Goal: Task Accomplishment & Management: Manage account settings

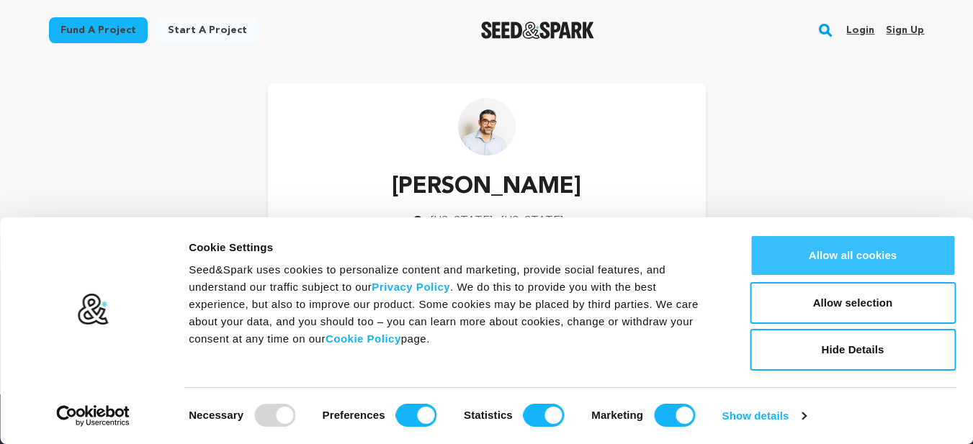
click at [862, 250] on button "Allow all cookies" at bounding box center [853, 256] width 206 height 42
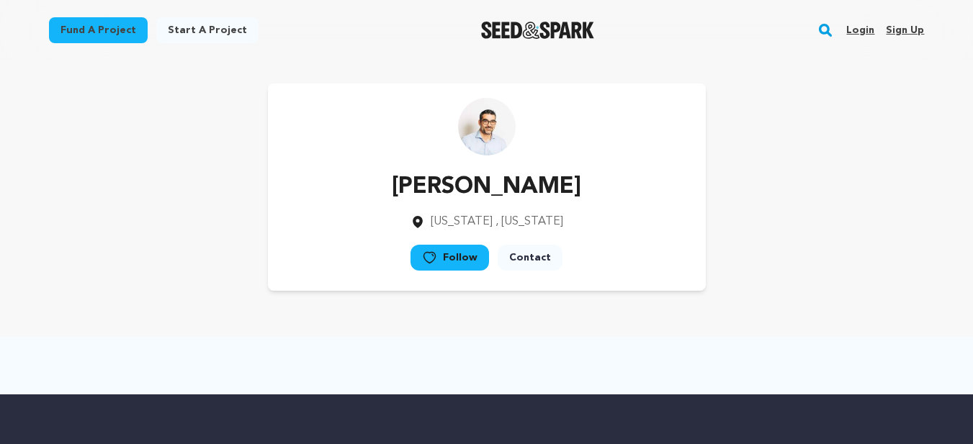
click at [854, 158] on div "Ricardo Fong New York , New York Follow" at bounding box center [487, 187] width 876 height 207
click at [865, 37] on link "Login" at bounding box center [860, 30] width 28 height 23
drag, startPoint x: 854, startPoint y: 157, endPoint x: 714, endPoint y: 55, distance: 173.8
click at [854, 156] on div "Ricardo Fong New York , New York Follow" at bounding box center [487, 187] width 876 height 207
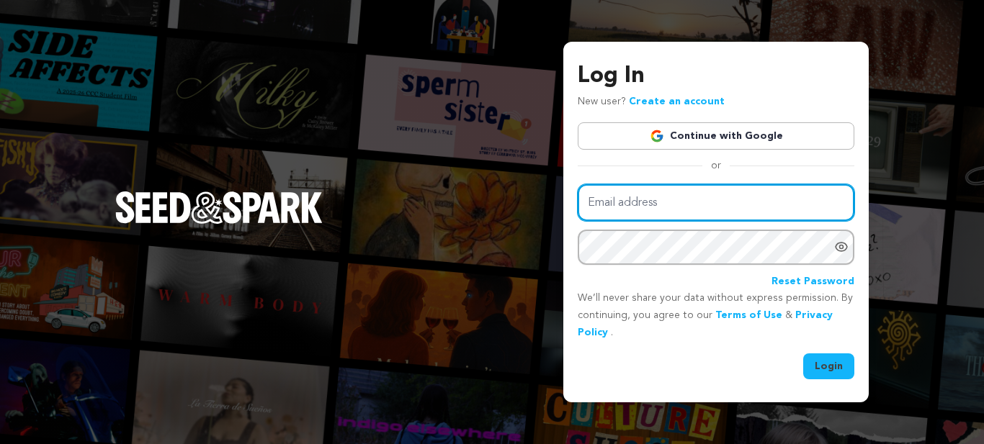
click at [700, 194] on input "Email address" at bounding box center [716, 202] width 277 height 37
click at [627, 200] on input "Email address" at bounding box center [716, 202] width 277 height 37
click at [605, 200] on input "Email address" at bounding box center [716, 202] width 277 height 37
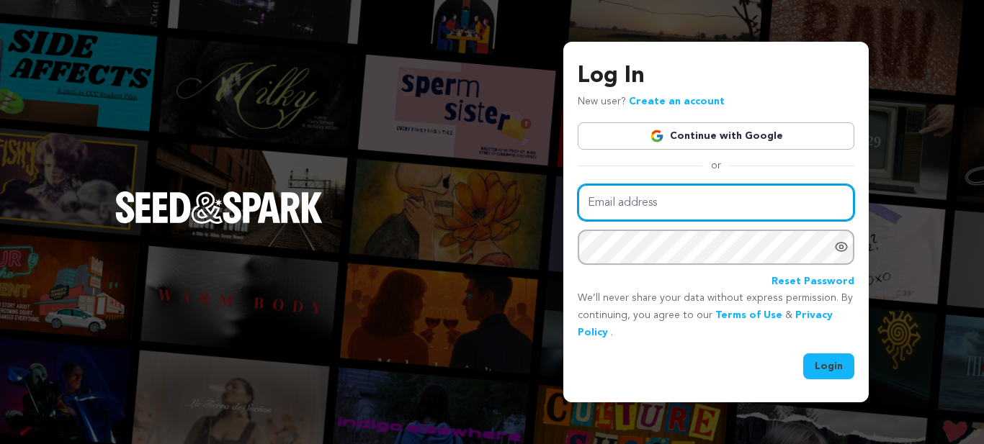
click at [605, 200] on input "Email address" at bounding box center [716, 202] width 277 height 37
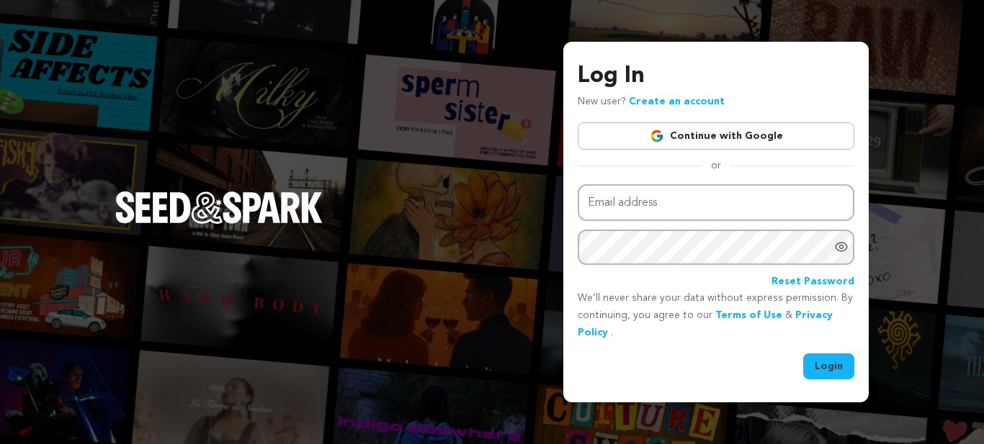
click at [664, 369] on div "Login" at bounding box center [716, 367] width 277 height 26
click at [690, 102] on link "Create an account" at bounding box center [677, 102] width 96 height 10
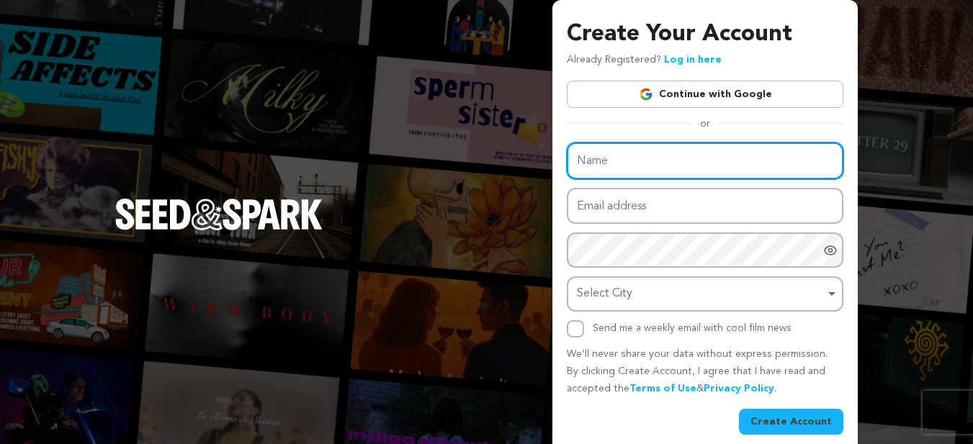
click at [628, 168] on input "Name" at bounding box center [705, 161] width 277 height 37
type input "Real Art Interior LLC"
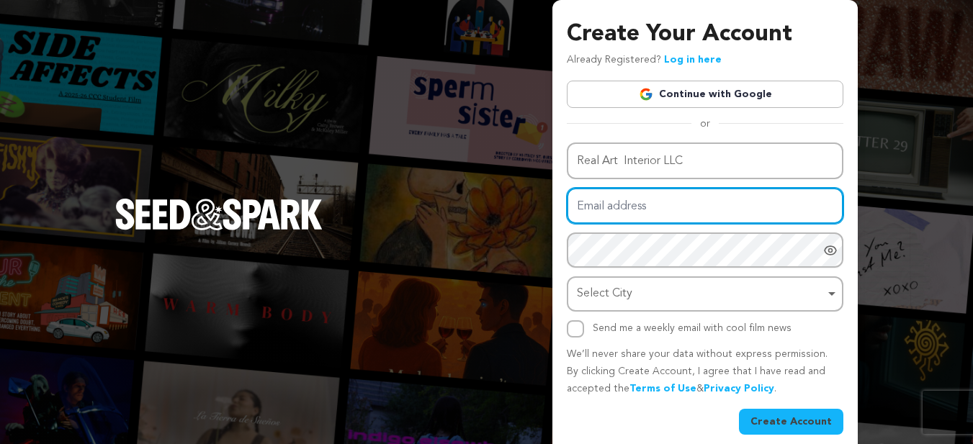
click at [629, 215] on input "Email address" at bounding box center [705, 206] width 277 height 37
click at [632, 207] on input "as" at bounding box center [705, 206] width 277 height 37
type input "[EMAIL_ADDRESS][DOMAIN_NAME]"
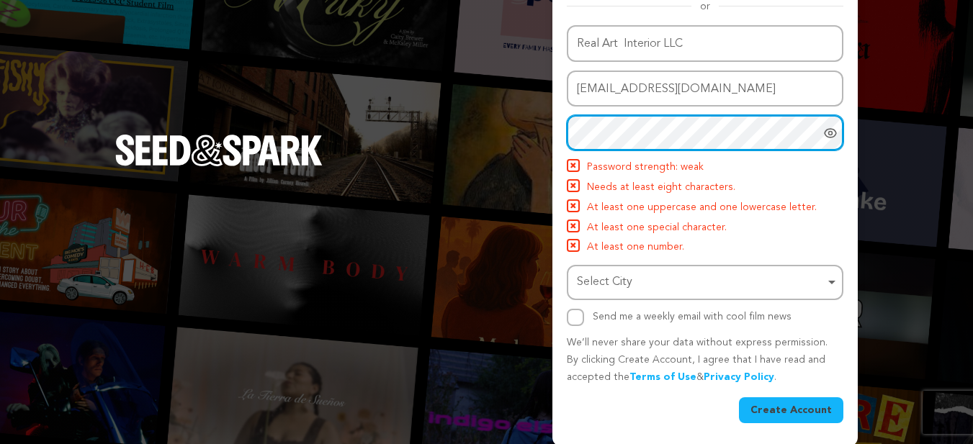
scroll to position [120, 0]
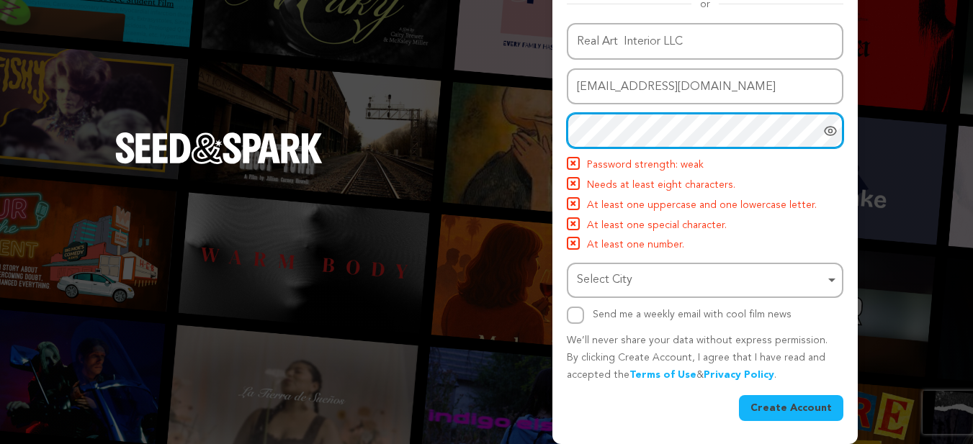
click at [685, 287] on div "Select City Remove item" at bounding box center [701, 280] width 248 height 21
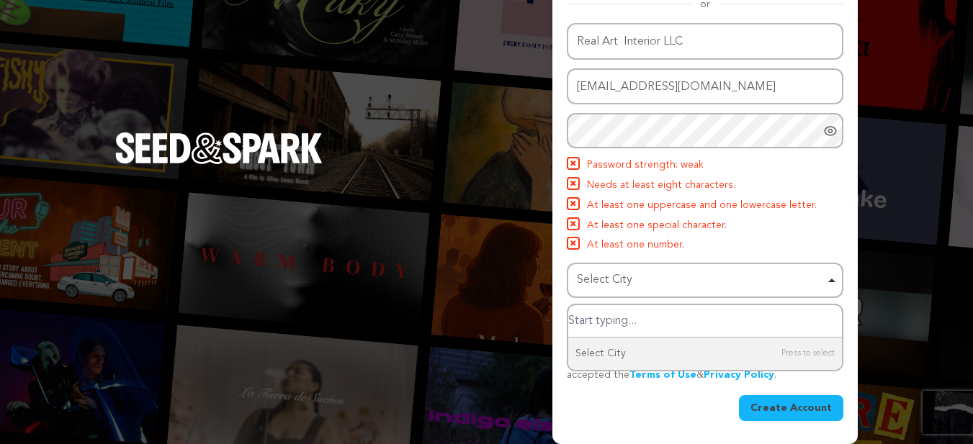
click at [689, 270] on div "Select City Remove item" at bounding box center [701, 280] width 248 height 21
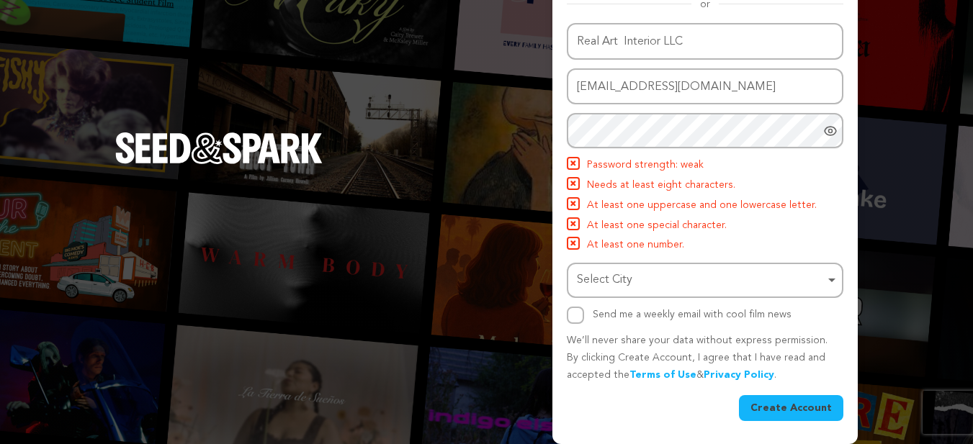
click at [689, 270] on div "Select City Remove item" at bounding box center [701, 280] width 248 height 21
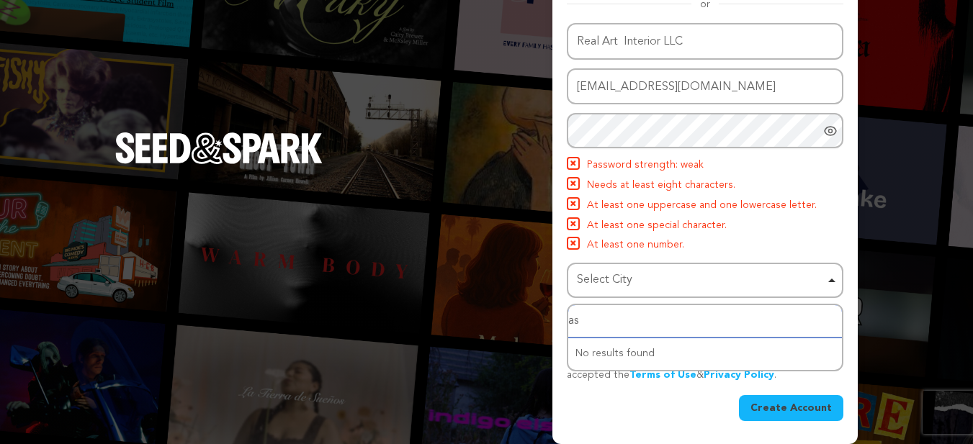
type input "a"
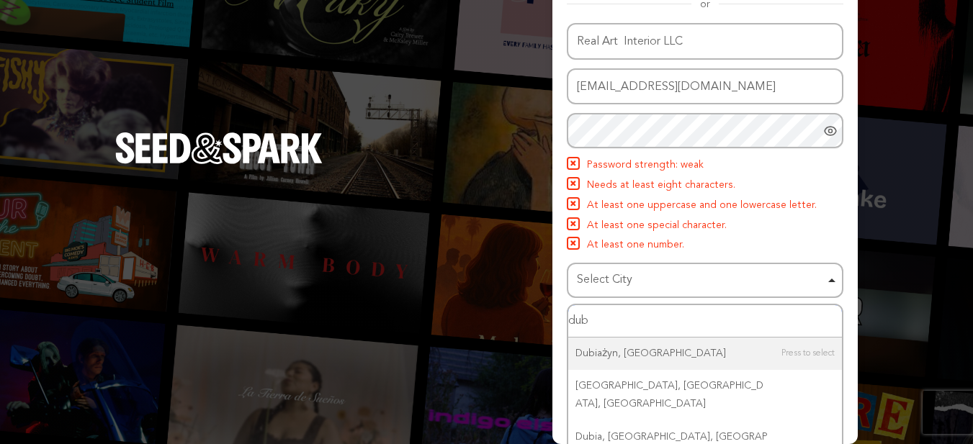
type input "duba"
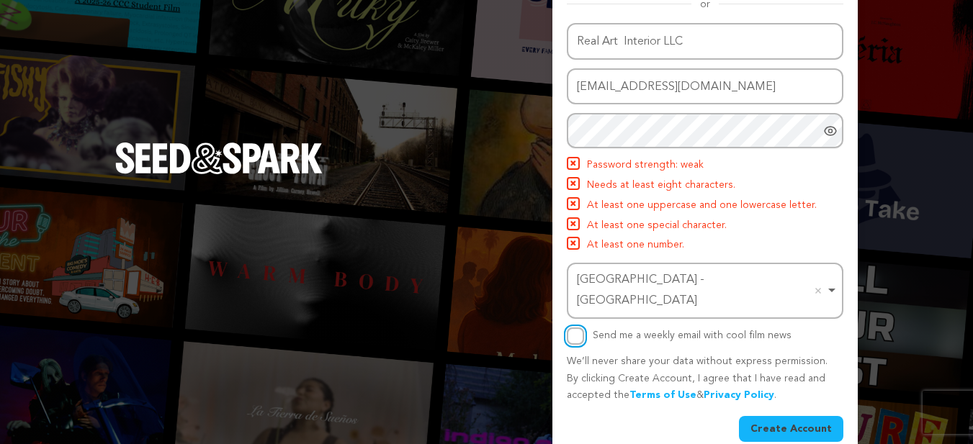
click at [573, 328] on input "Send me a weekly email with cool film news" at bounding box center [575, 336] width 17 height 17
click at [577, 328] on input "Send me a weekly email with cool film news" at bounding box center [575, 336] width 17 height 17
checkbox input "false"
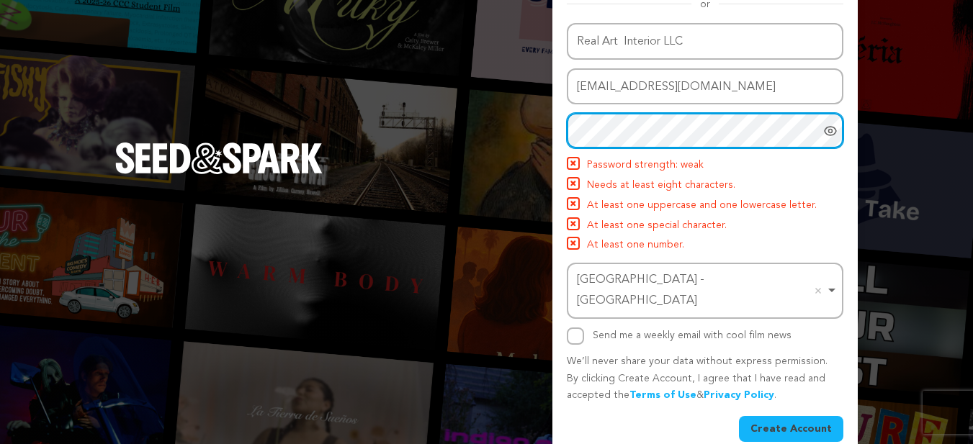
click at [567, 113] on div at bounding box center [567, 113] width 0 height 0
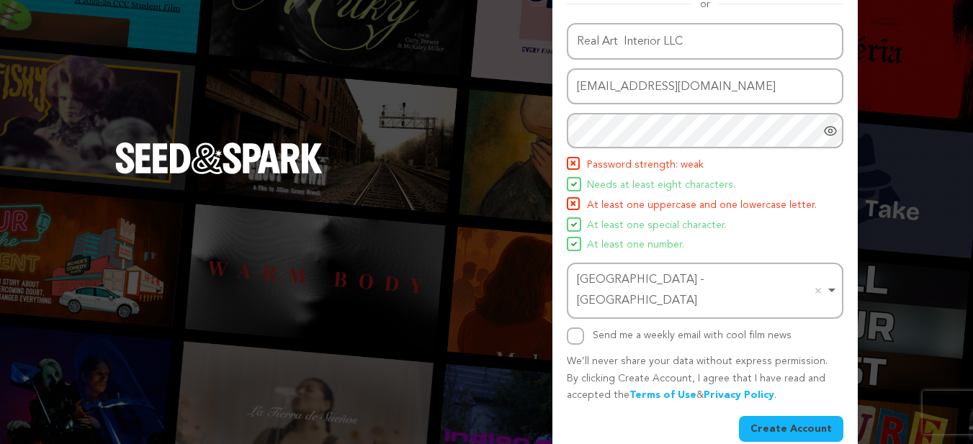
click at [640, 416] on div "Create Account" at bounding box center [705, 429] width 277 height 26
click at [646, 431] on div "Create Your Account Already Registered? Log in here Continue with Google or eyJ…" at bounding box center [704, 172] width 305 height 585
click at [787, 416] on button "Create Account" at bounding box center [791, 429] width 104 height 26
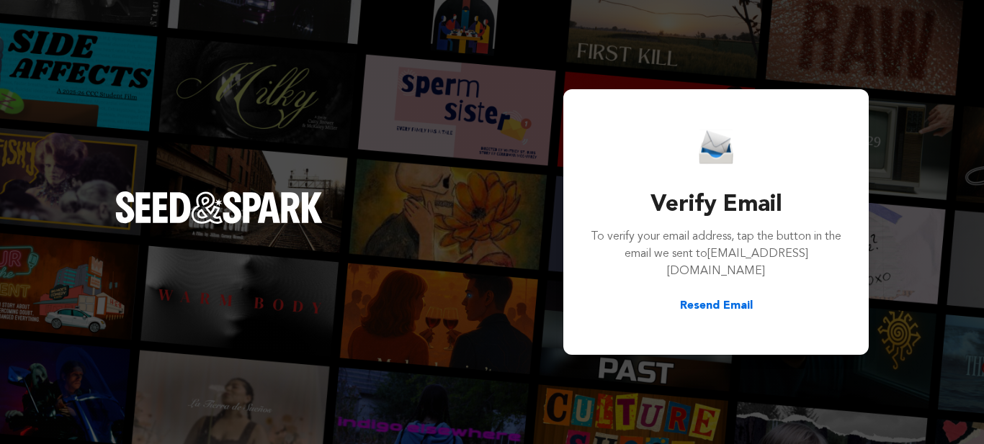
drag, startPoint x: 942, startPoint y: 230, endPoint x: 891, endPoint y: 159, distance: 87.2
click at [924, 194] on div "Verify Email To verify your email address, tap the button in the email we sent …" at bounding box center [492, 222] width 984 height 444
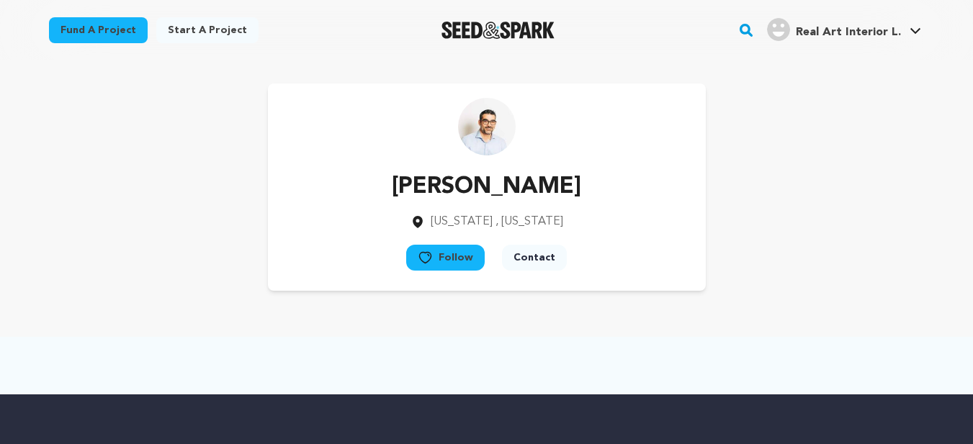
drag, startPoint x: 893, startPoint y: 149, endPoint x: 889, endPoint y: 35, distance: 113.9
click at [893, 132] on div "[PERSON_NAME] [US_STATE] , [US_STATE] Follow" at bounding box center [487, 187] width 876 height 207
click at [880, 18] on div "Real Art Interior L." at bounding box center [834, 29] width 134 height 23
click at [874, 27] on span "Real Art Interior L." at bounding box center [848, 33] width 105 height 12
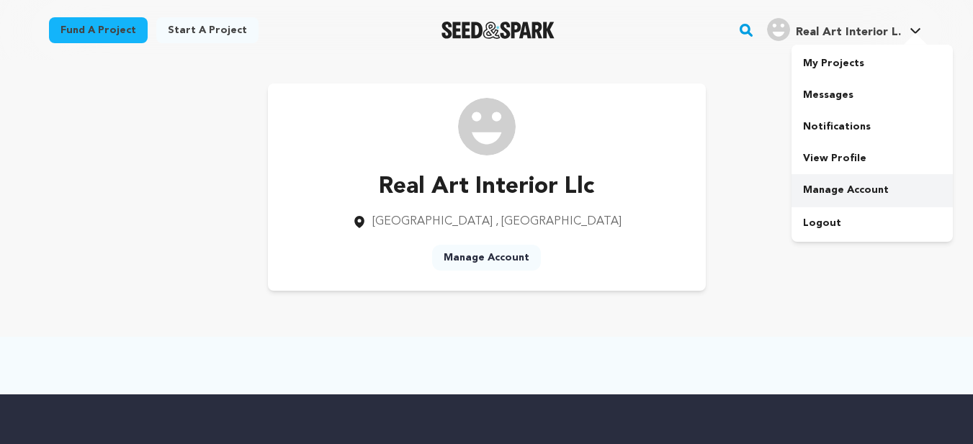
click at [871, 184] on link "Manage Account" at bounding box center [872, 190] width 161 height 32
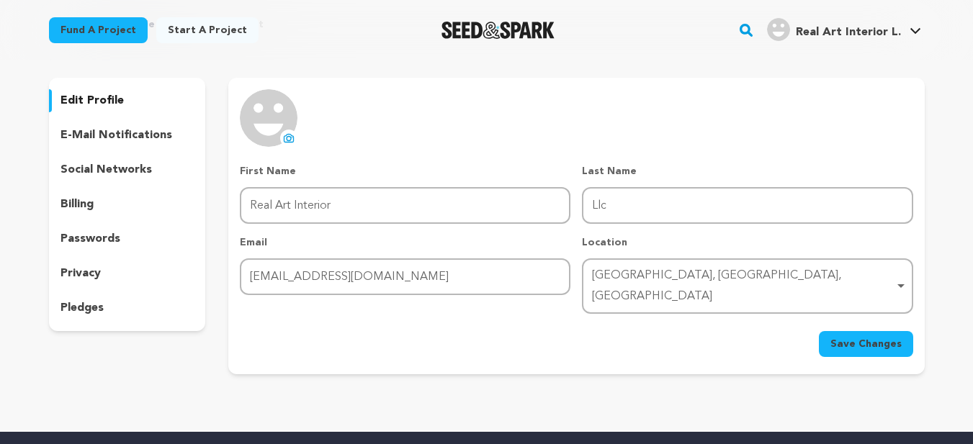
scroll to position [72, 0]
click at [271, 146] on img at bounding box center [269, 118] width 58 height 58
click at [282, 140] on button "uploading spinner upload profile image" at bounding box center [288, 138] width 17 height 17
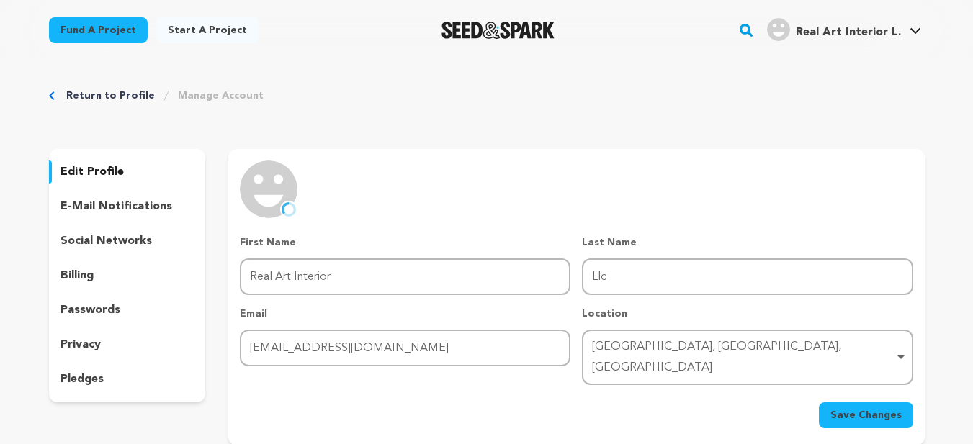
scroll to position [0, 0]
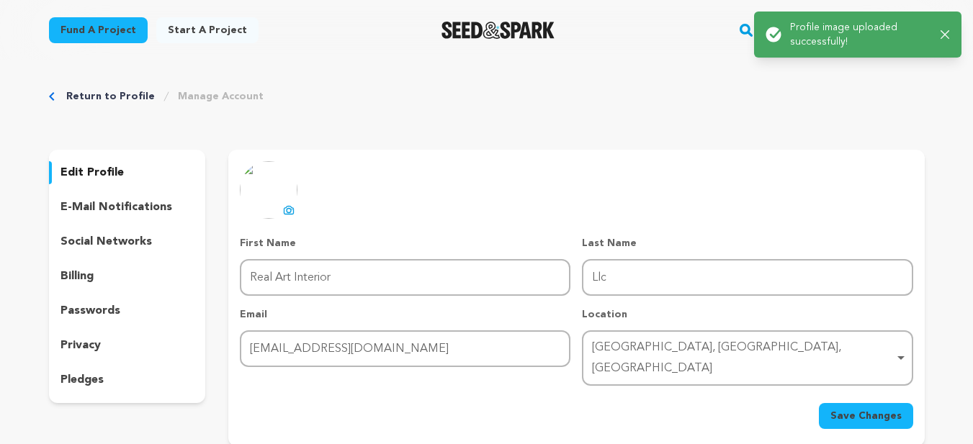
click at [115, 243] on p "social networks" at bounding box center [106, 241] width 91 height 17
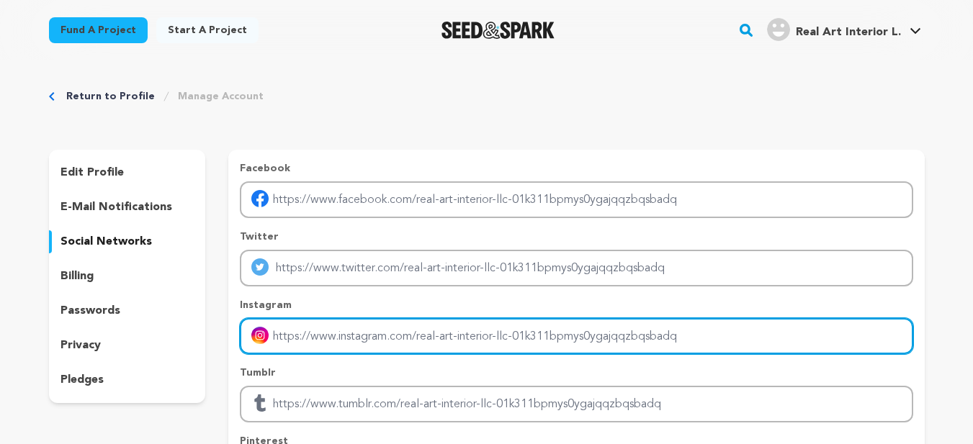
click at [357, 338] on input "Enter instagram handle link" at bounding box center [576, 336] width 673 height 37
paste input "https://www.instagram.com/realartdxb/"
type input "https://www.instagram.com/realartdxb/"
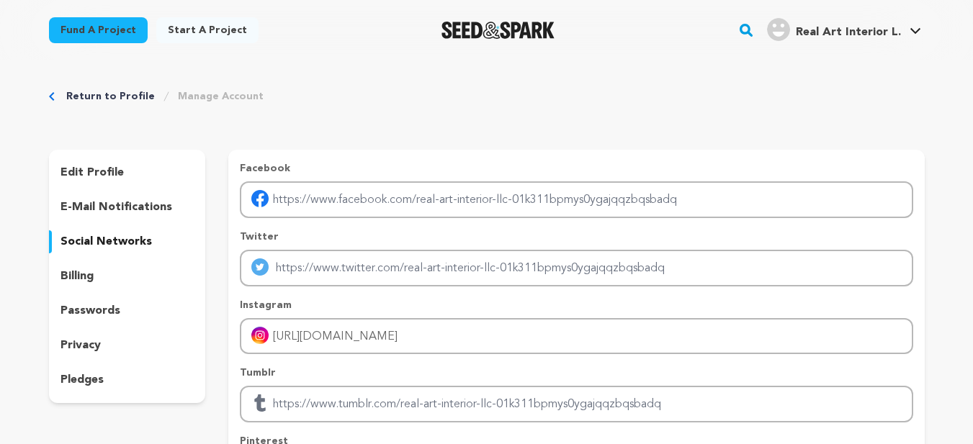
click at [419, 108] on div "Return to Profile Manage Account edit profile e-mail notifications social netwo…" at bounding box center [487, 358] width 922 height 594
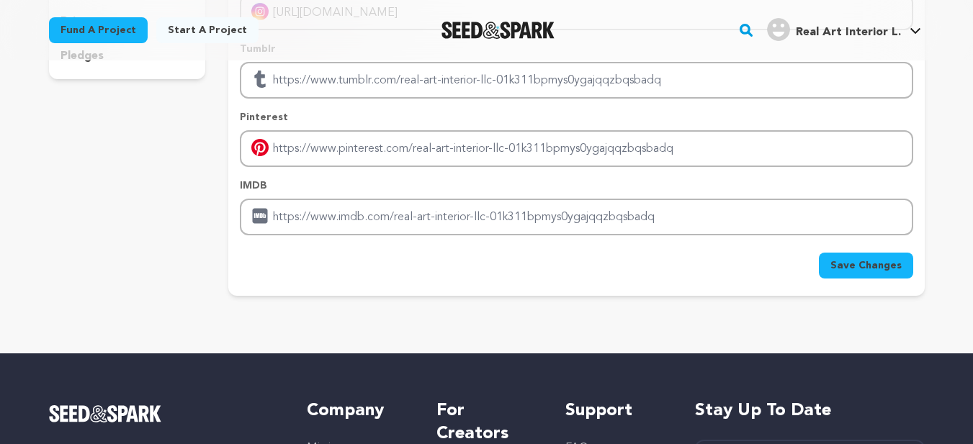
scroll to position [360, 0]
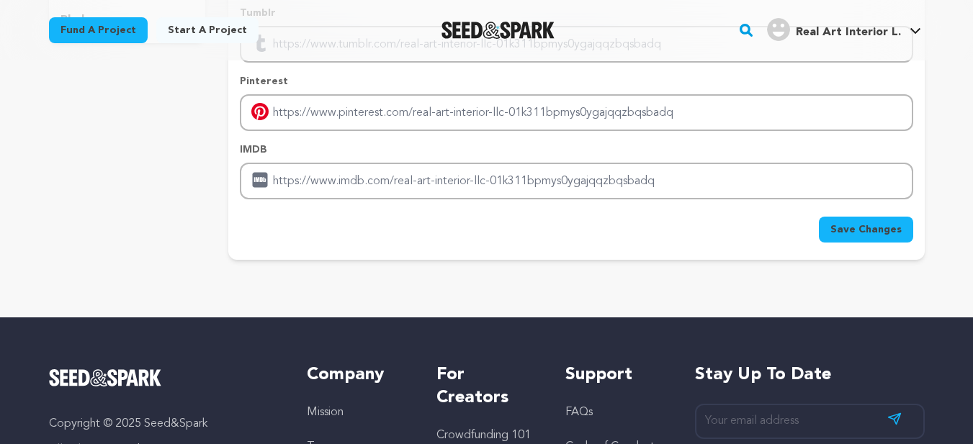
click at [883, 225] on span "Save Changes" at bounding box center [866, 230] width 71 height 14
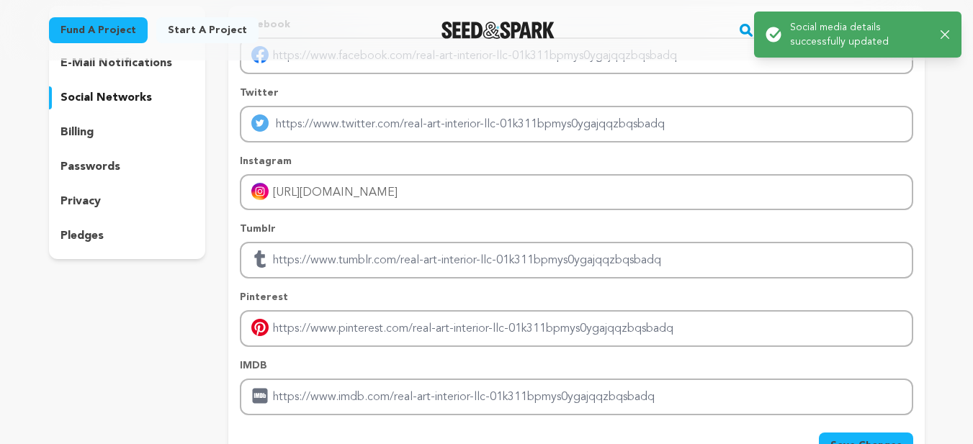
scroll to position [0, 0]
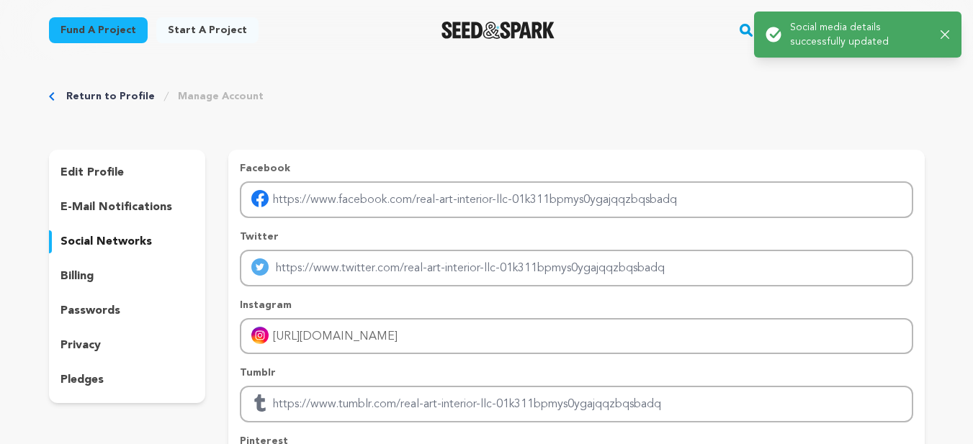
click at [944, 27] on div "Success: Info: Warning: Error: Social media details successfully updated Close …" at bounding box center [858, 34] width 184 height 29
click at [920, 81] on div "Return to Profile Manage Account edit profile e-mail notifications social netwo…" at bounding box center [487, 358] width 922 height 594
drag, startPoint x: 945, startPoint y: 37, endPoint x: 909, endPoint y: 48, distance: 37.4
click at [945, 37] on icon "button" at bounding box center [945, 34] width 9 height 9
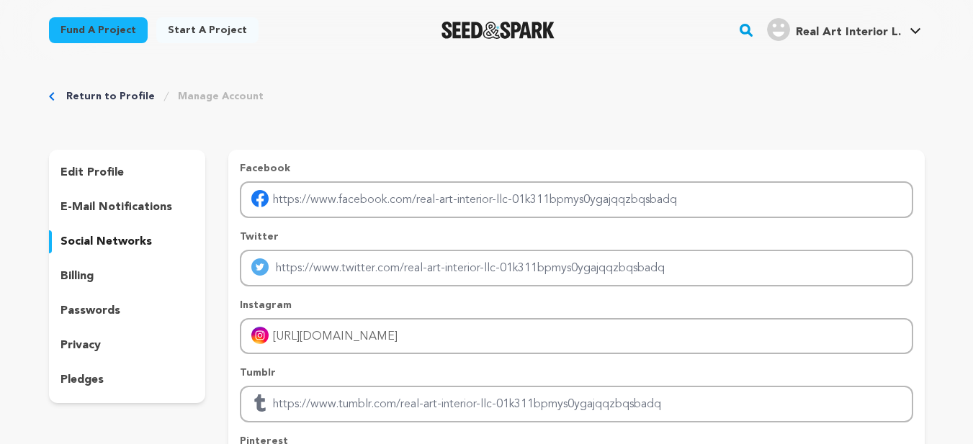
click at [892, 30] on span "Real Art Interior L." at bounding box center [848, 33] width 105 height 12
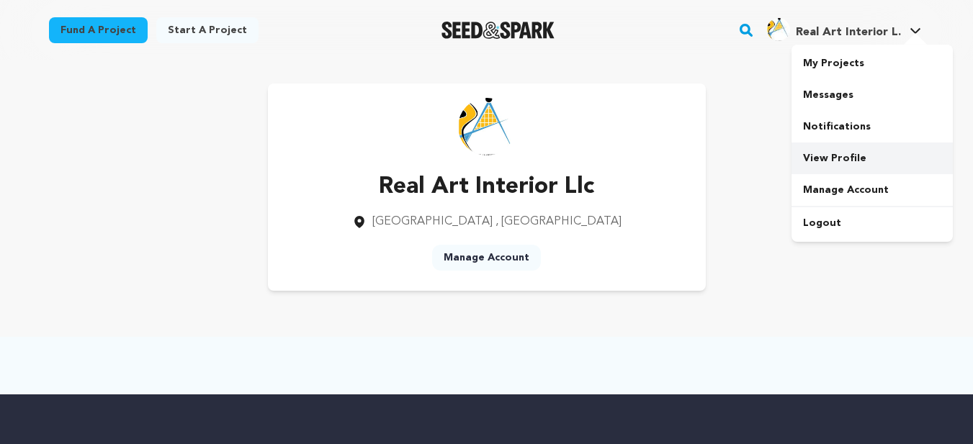
click at [846, 158] on link "View Profile" at bounding box center [872, 159] width 161 height 32
click at [486, 262] on link "Manage Account" at bounding box center [486, 258] width 109 height 26
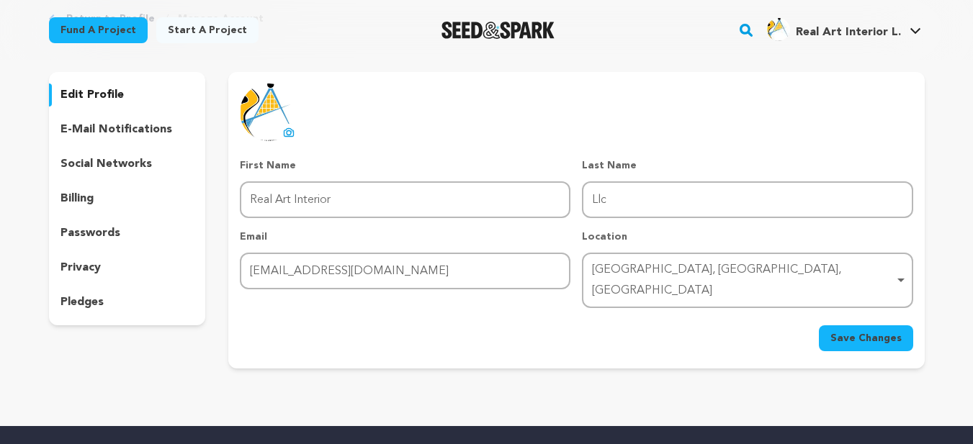
scroll to position [72, 0]
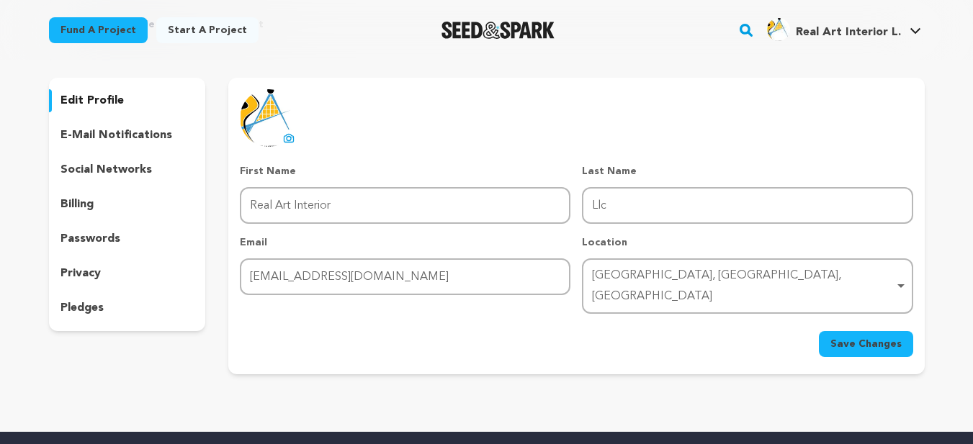
click at [112, 171] on p "social networks" at bounding box center [106, 169] width 91 height 17
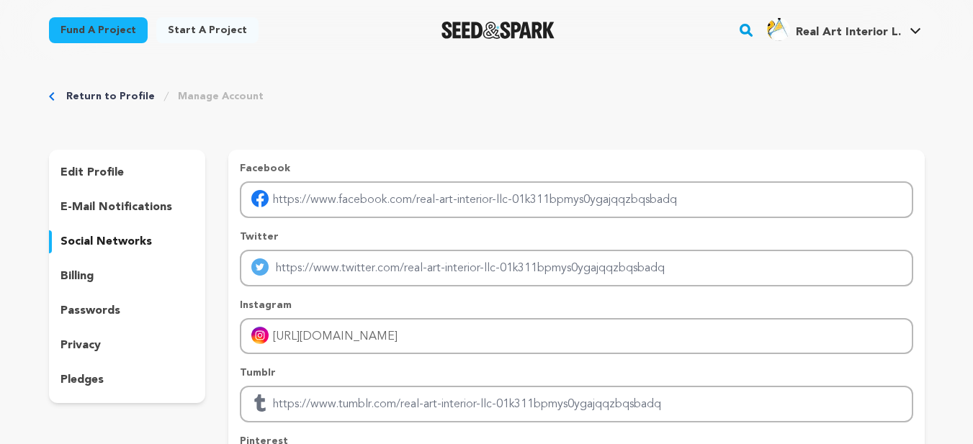
click at [93, 171] on p "edit profile" at bounding box center [92, 172] width 63 height 17
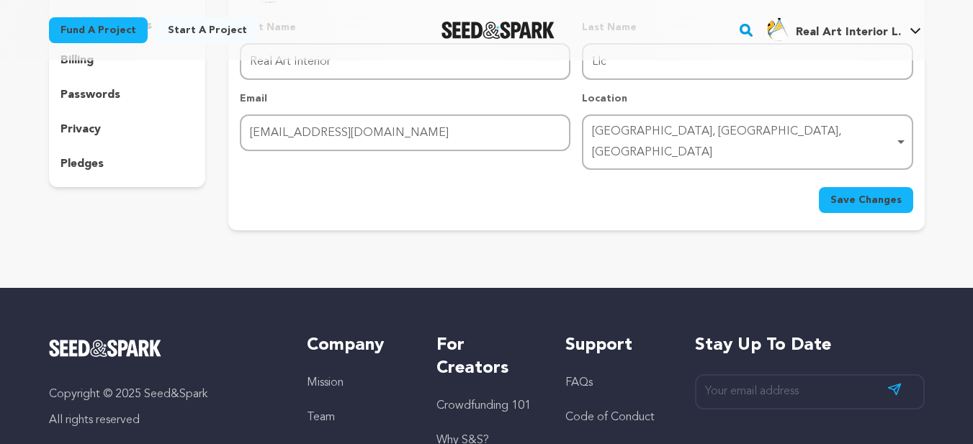
scroll to position [72, 0]
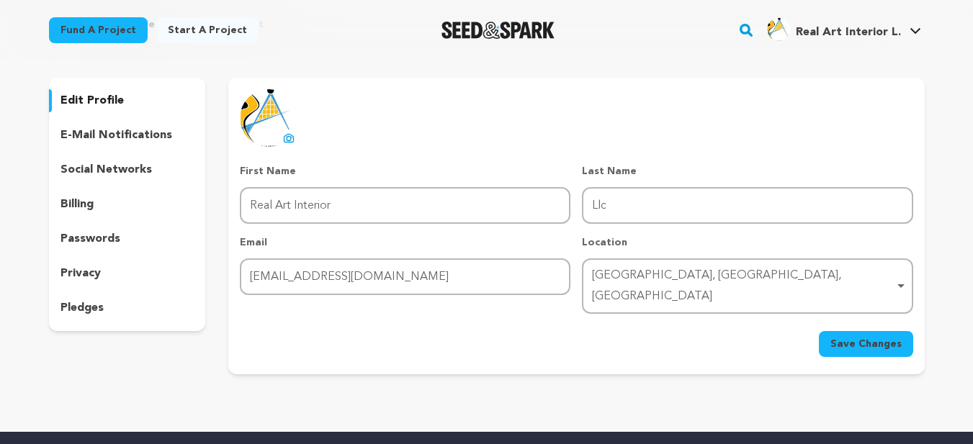
click at [132, 137] on p "e-mail notifications" at bounding box center [117, 135] width 112 height 17
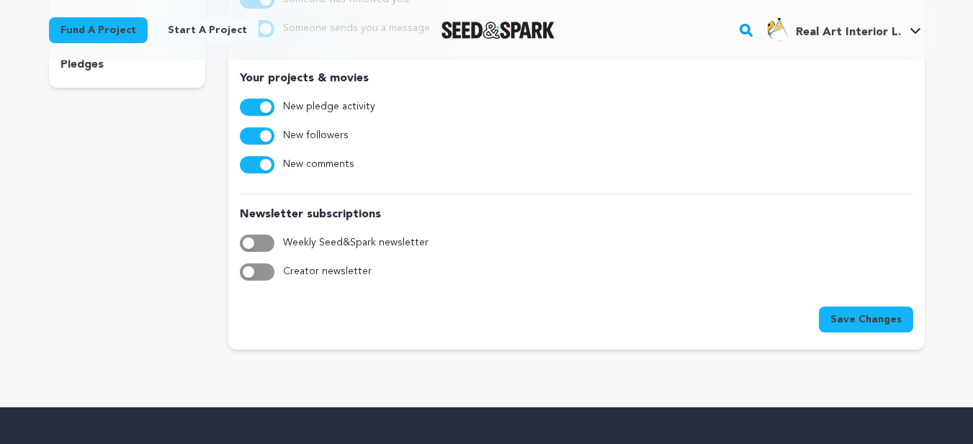
scroll to position [144, 0]
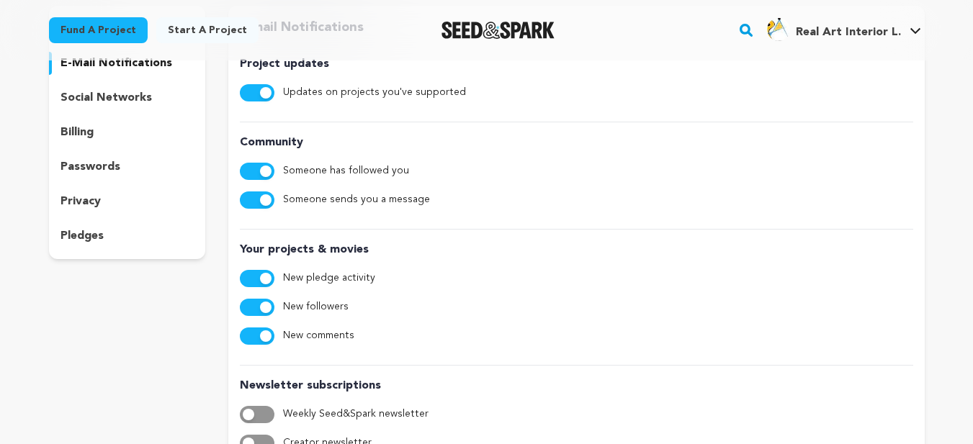
click at [115, 97] on p "social networks" at bounding box center [106, 97] width 91 height 17
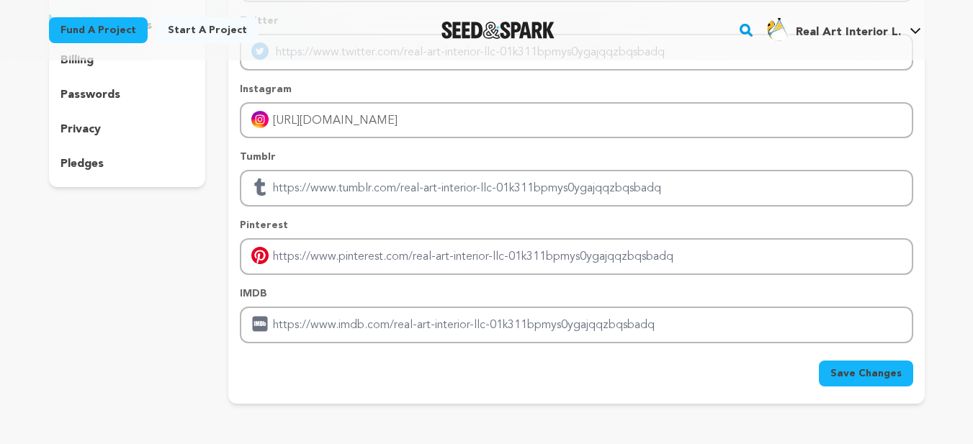
scroll to position [144, 0]
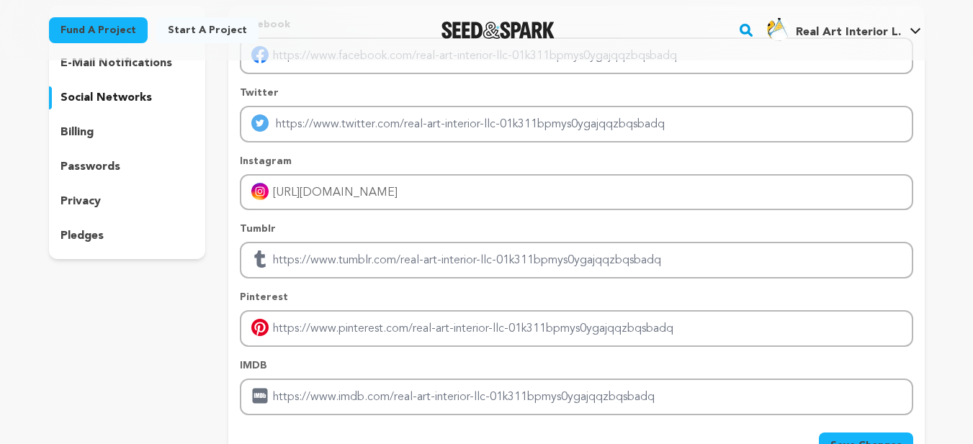
click at [106, 161] on p "passwords" at bounding box center [91, 166] width 60 height 17
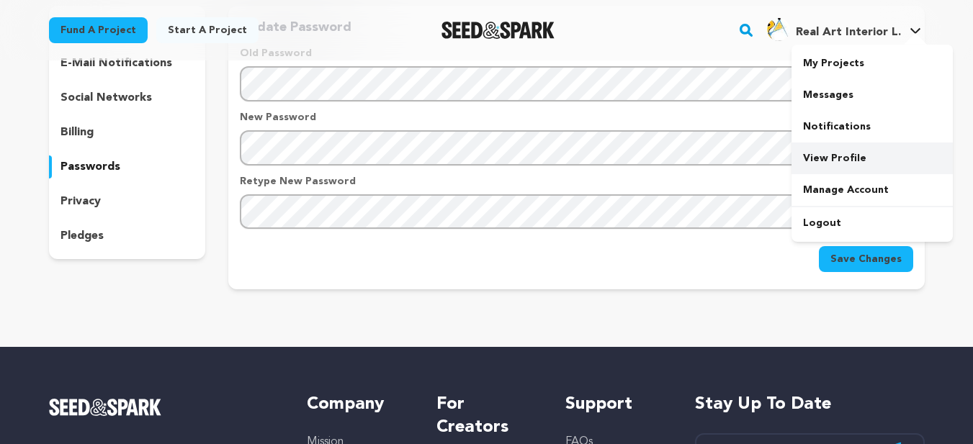
click at [862, 161] on link "View Profile" at bounding box center [872, 159] width 161 height 32
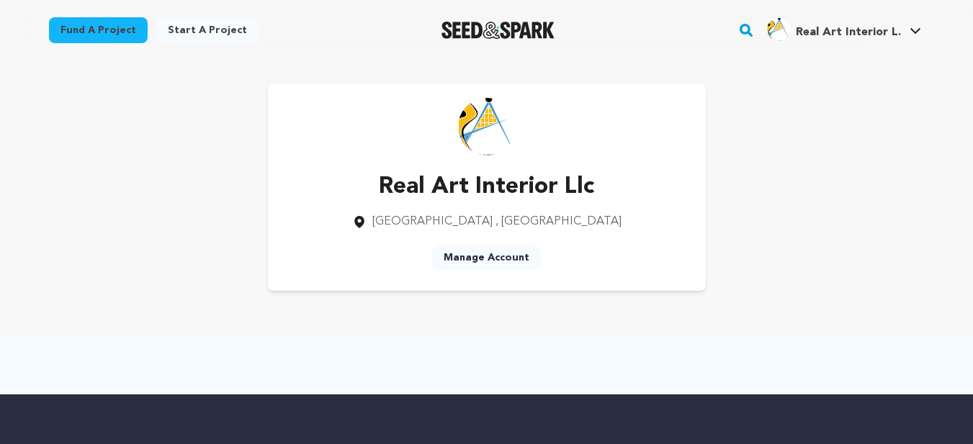
drag, startPoint x: 805, startPoint y: 192, endPoint x: 874, endPoint y: 96, distance: 118.2
click at [809, 192] on div "Real Art Interior Llc Dubai , Dubai Manage Account" at bounding box center [487, 187] width 876 height 207
click at [855, 194] on link "Manage Account" at bounding box center [872, 190] width 161 height 32
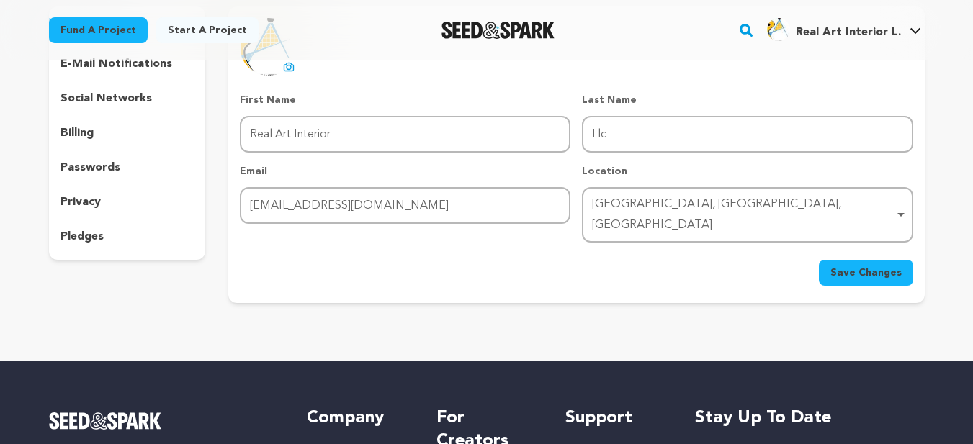
scroll to position [144, 0]
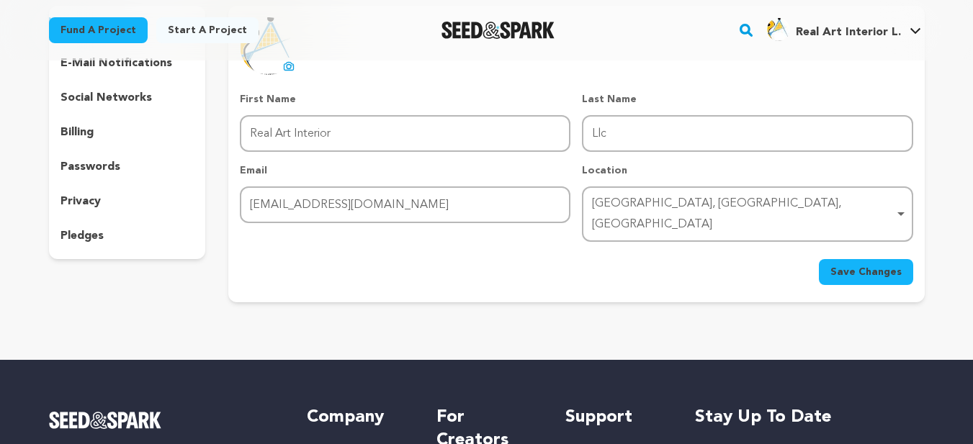
click at [124, 135] on div "billing" at bounding box center [127, 132] width 157 height 23
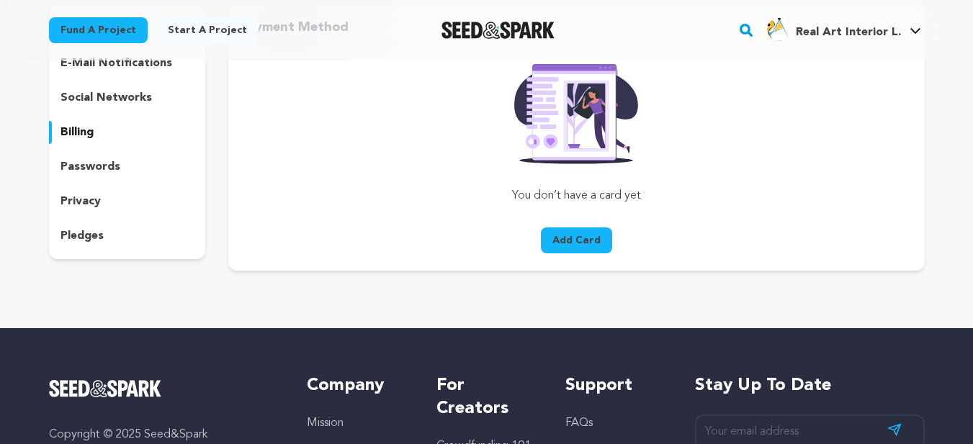
click at [89, 170] on p "passwords" at bounding box center [91, 166] width 60 height 17
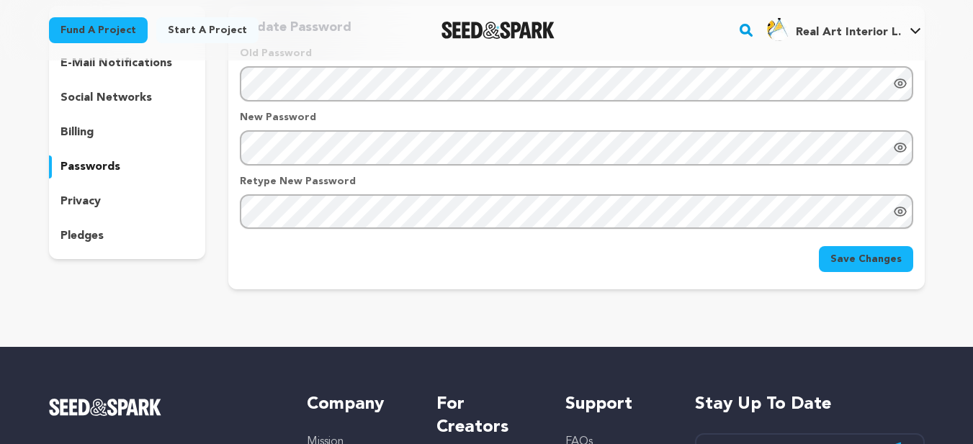
click at [84, 200] on p "privacy" at bounding box center [81, 201] width 40 height 17
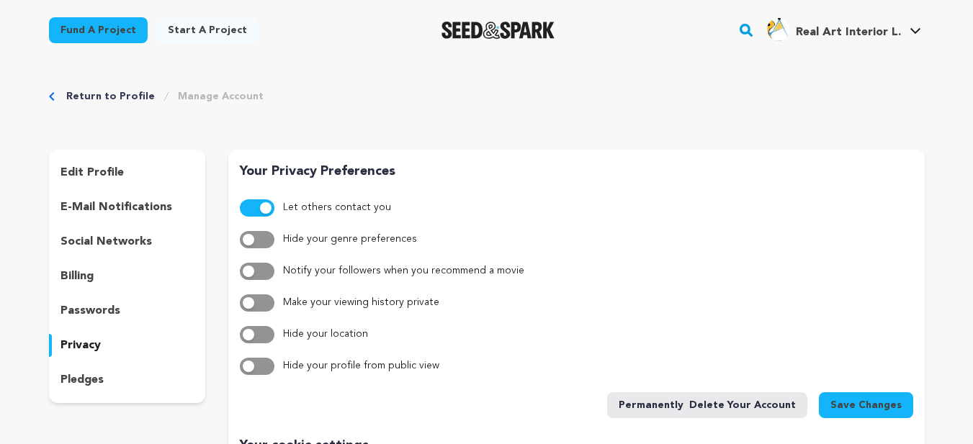
click at [79, 344] on p "privacy" at bounding box center [81, 345] width 40 height 17
click at [94, 379] on p "pledges" at bounding box center [82, 380] width 43 height 17
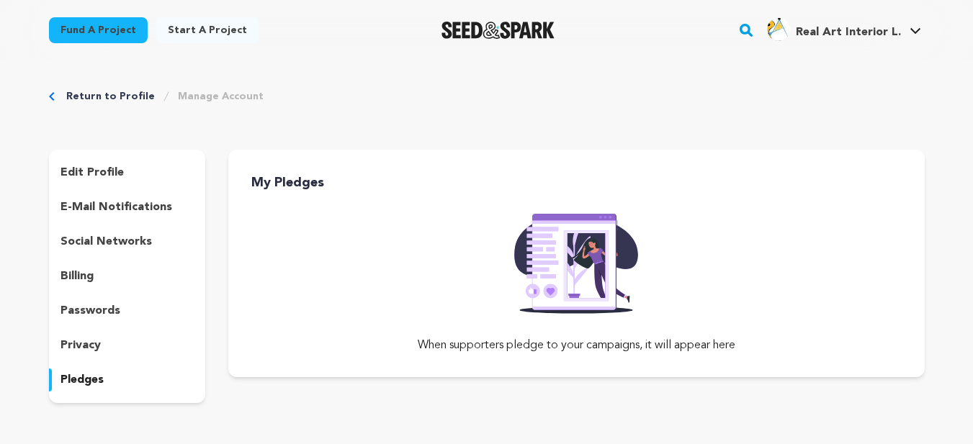
click at [84, 181] on p "edit profile" at bounding box center [92, 172] width 63 height 17
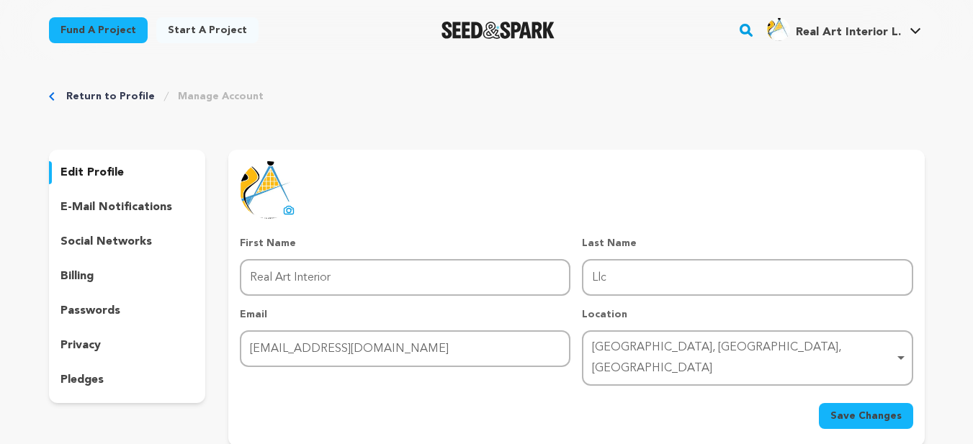
drag, startPoint x: 764, startPoint y: 77, endPoint x: 796, endPoint y: 60, distance: 36.7
click at [768, 72] on div "Return to Profile Manage Account edit profile e-mail notifications social netwo…" at bounding box center [487, 271] width 922 height 421
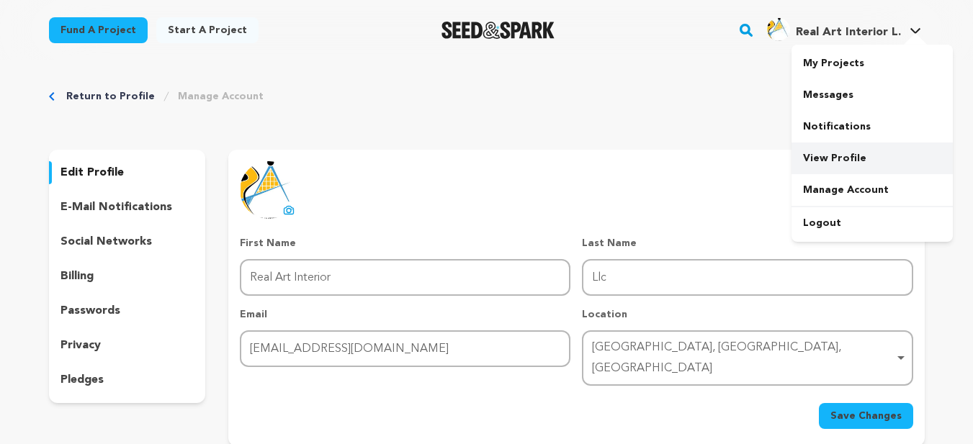
click at [850, 158] on link "View Profile" at bounding box center [872, 159] width 161 height 32
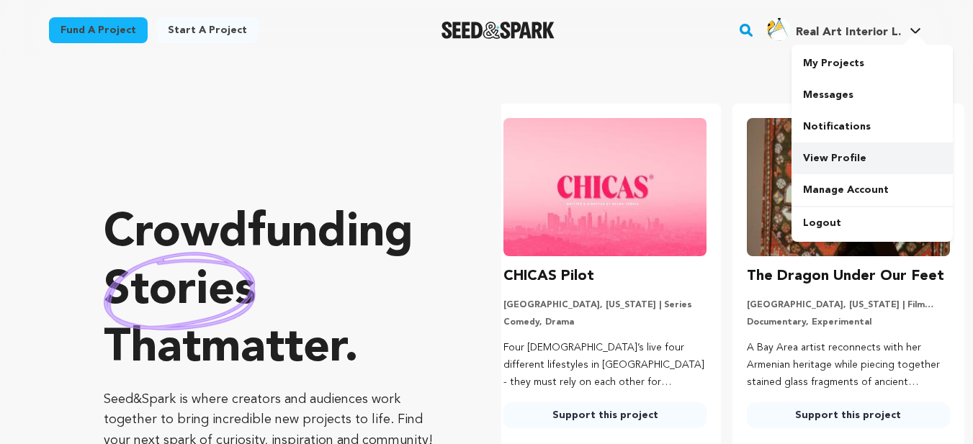
scroll to position [0, 255]
click at [851, 146] on link "View Profile" at bounding box center [872, 159] width 161 height 32
